Goal: Communication & Community: Ask a question

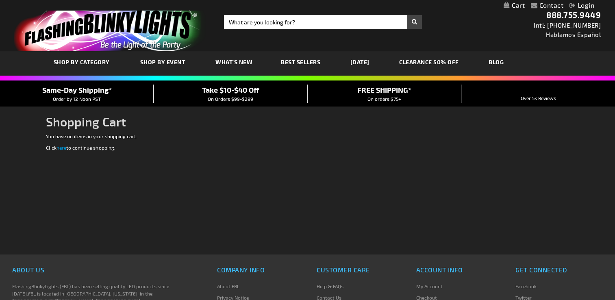
click at [556, 4] on link "Contact" at bounding box center [551, 5] width 24 height 8
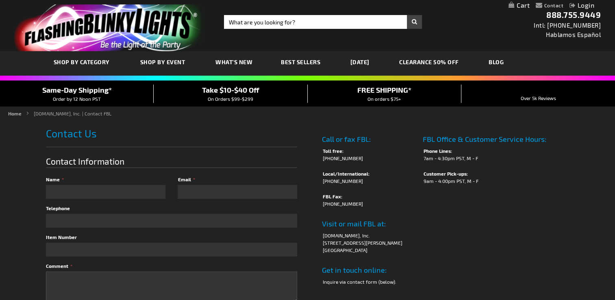
click at [120, 183] on div "Name" at bounding box center [109, 187] width 126 height 23
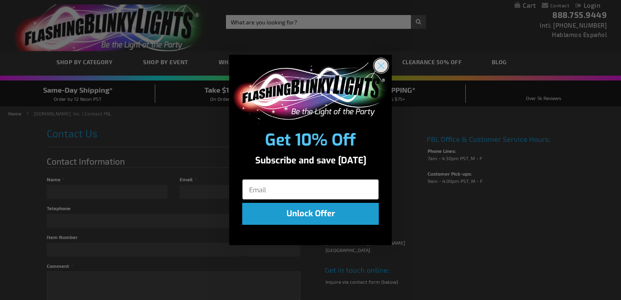
click at [387, 67] on circle "Close dialog" at bounding box center [380, 64] width 13 height 13
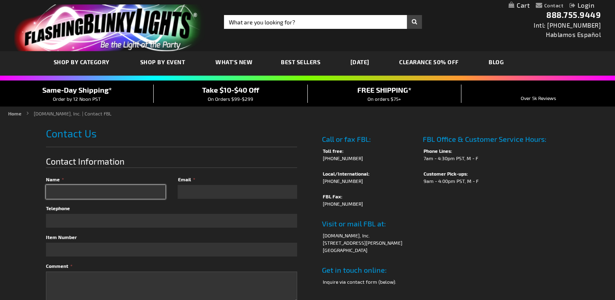
click at [104, 191] on input "Name" at bounding box center [105, 192] width 119 height 14
drag, startPoint x: 165, startPoint y: 125, endPoint x: 158, endPoint y: 133, distance: 10.9
click at [165, 125] on form "Contact Us Contact Information Name Email Telephone Item Number Comment contact…" at bounding box center [307, 255] width 522 height 273
click at [133, 196] on input "Name" at bounding box center [105, 192] width 119 height 14
type input "[PERSON_NAME]"
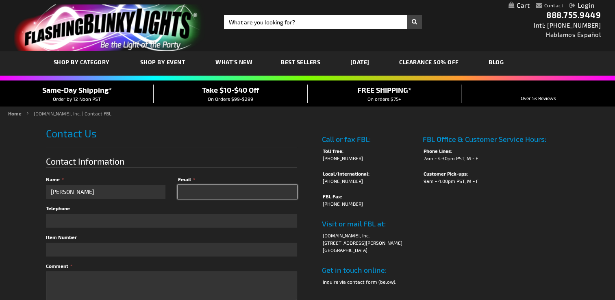
click at [256, 194] on input "Email" at bounding box center [236, 192] width 119 height 14
type input "[EMAIL_ADDRESS][DOMAIN_NAME]"
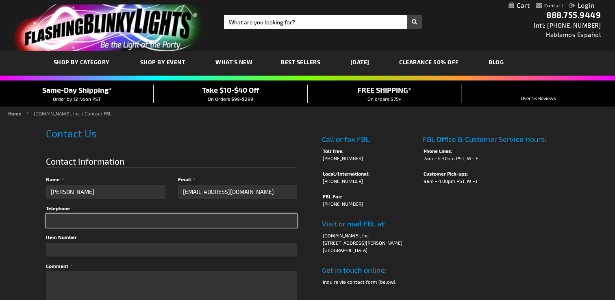
click at [205, 216] on input "Telephone" at bounding box center [171, 221] width 251 height 14
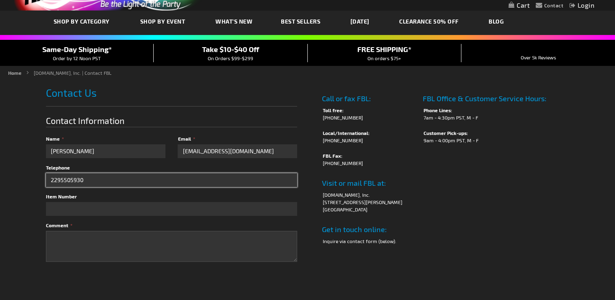
type input "2295505930"
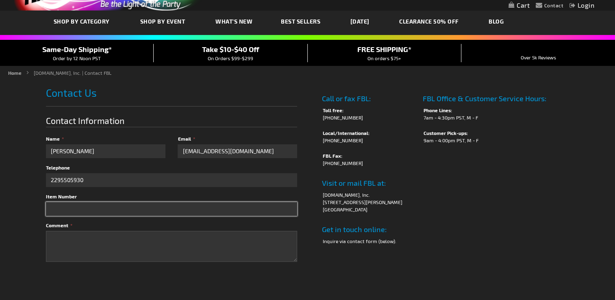
click at [198, 209] on input "Item Number" at bounding box center [171, 209] width 251 height 14
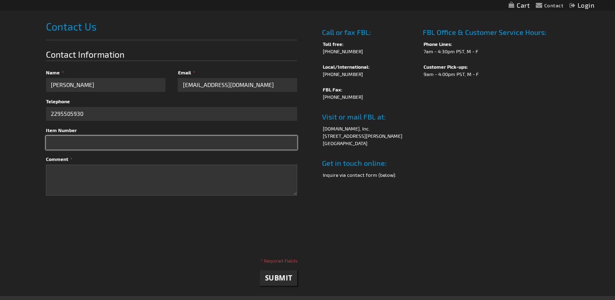
scroll to position [122, 0]
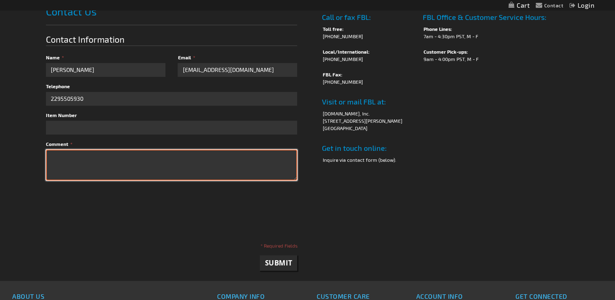
click at [206, 160] on textarea "Comment" at bounding box center [171, 164] width 251 height 31
click at [193, 158] on textarea "Hello, I work for a non-profit and would like to place an order wit your compan…" at bounding box center [171, 164] width 251 height 31
click at [260, 175] on textarea "Hello, I work for a non-profit and would like to place an order with your compa…" at bounding box center [171, 164] width 251 height 31
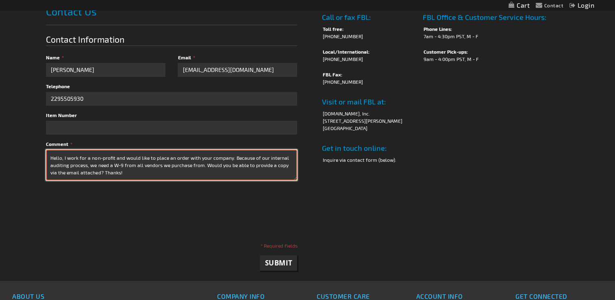
type textarea "Hello, I work for a non-profit and would like to place an order with your compa…"
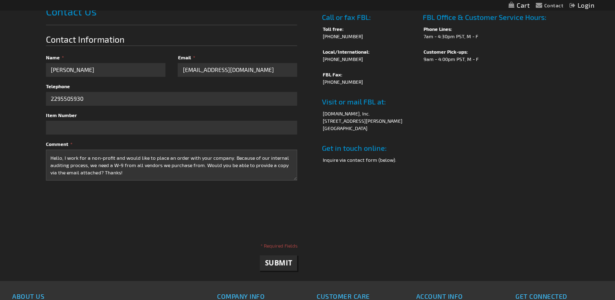
checkbox input "true"
click at [278, 264] on span "Submit" at bounding box center [278, 262] width 28 height 9
